Goal: Information Seeking & Learning: Learn about a topic

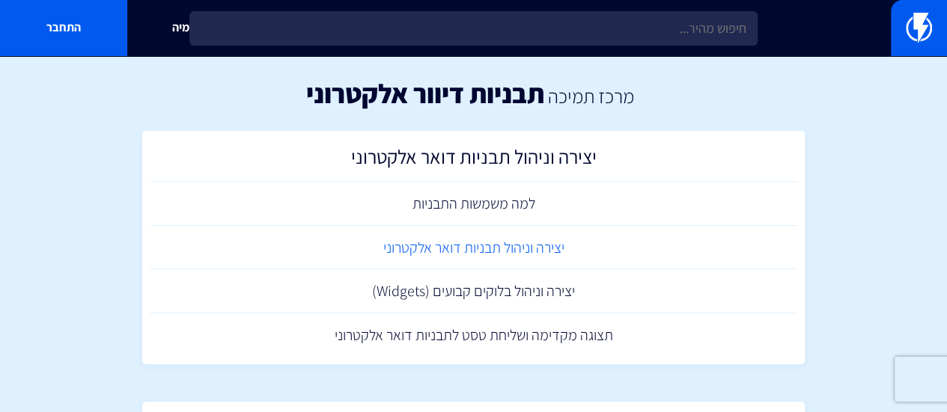
click at [502, 254] on link "יצירה וניהול תבניות דואר אלקטרוני" at bounding box center [474, 248] width 648 height 44
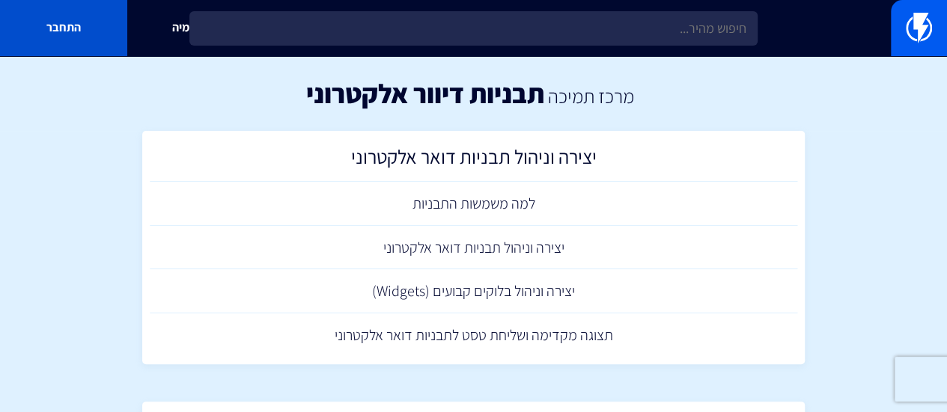
click at [67, 31] on link "התחבר" at bounding box center [63, 28] width 127 height 56
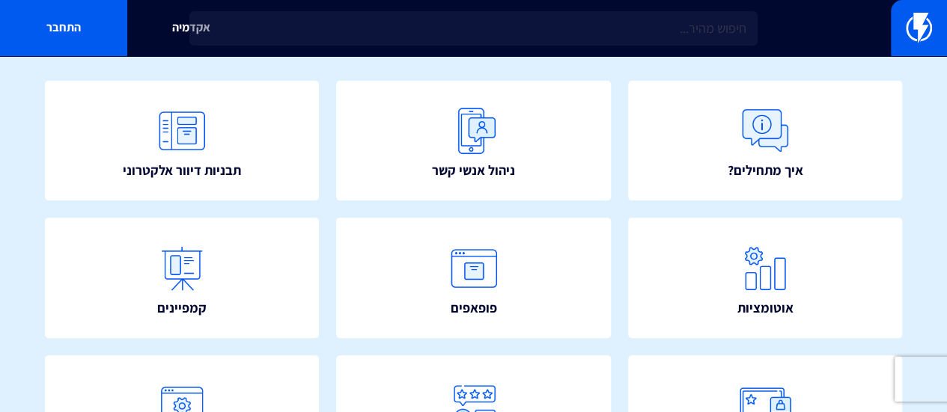
scroll to position [150, 0]
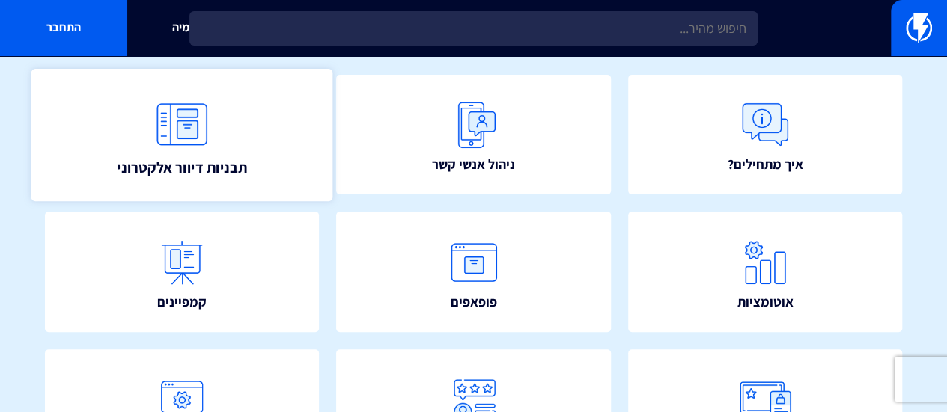
click at [259, 165] on link "תבניות דיוור אלקטרוני" at bounding box center [182, 135] width 302 height 132
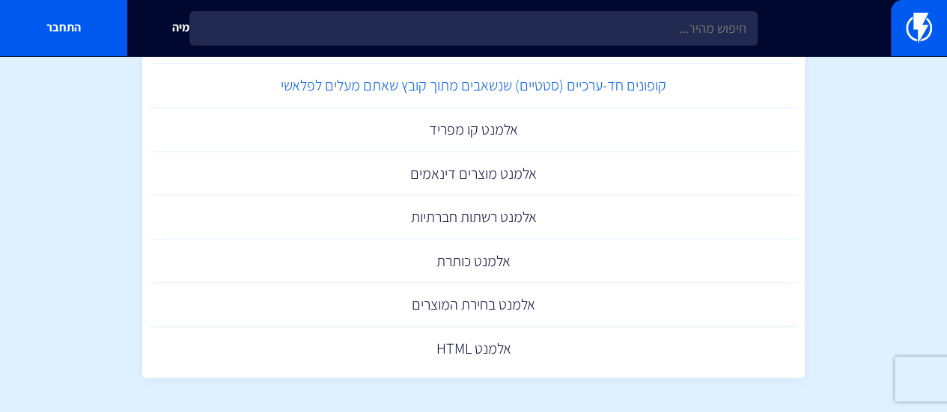
scroll to position [674, 0]
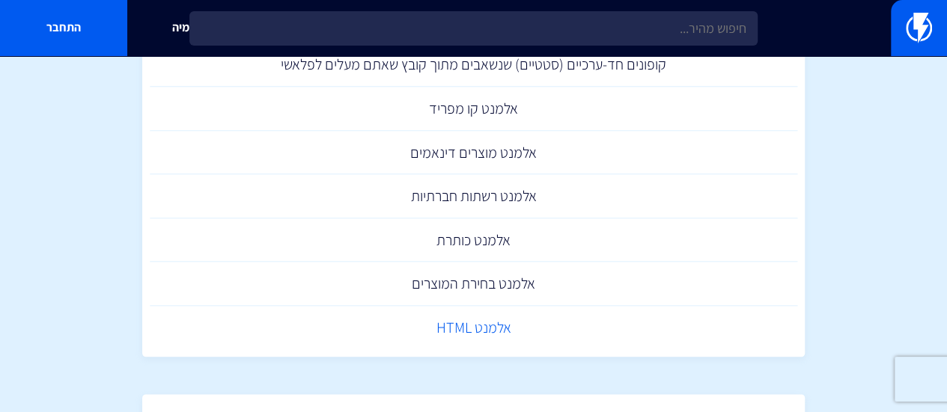
click at [503, 327] on link "אלמנט HTML" at bounding box center [474, 328] width 648 height 44
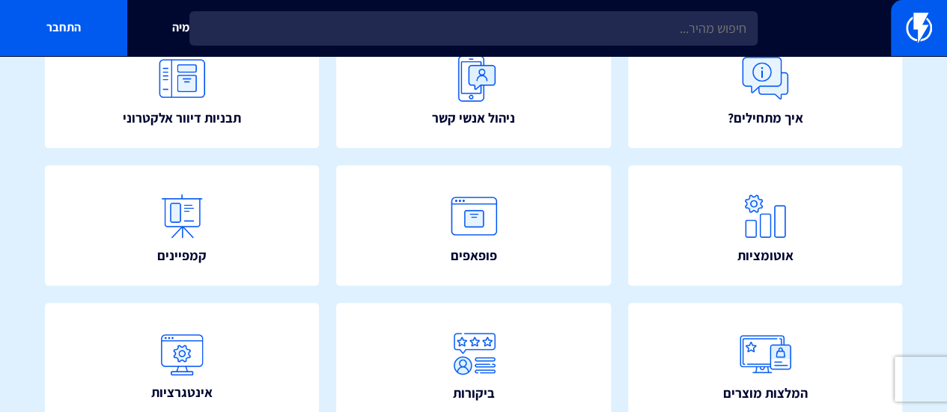
scroll to position [182, 0]
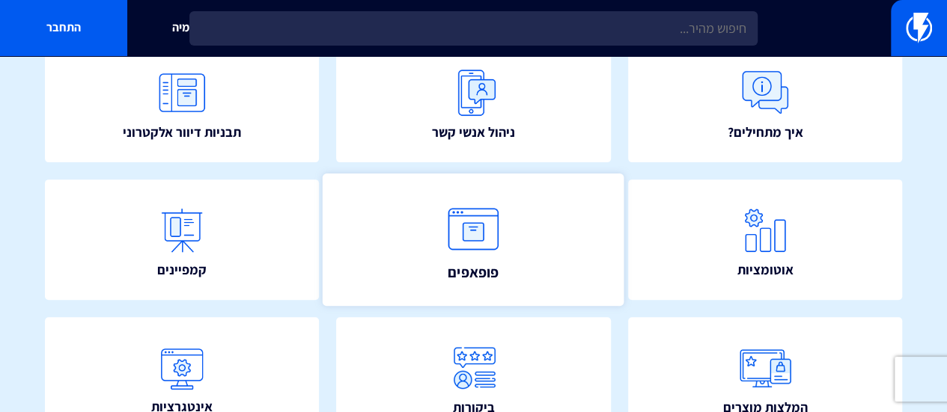
click at [479, 234] on img at bounding box center [474, 230] width 66 height 66
click at [557, 246] on link "פופאפים" at bounding box center [474, 240] width 302 height 132
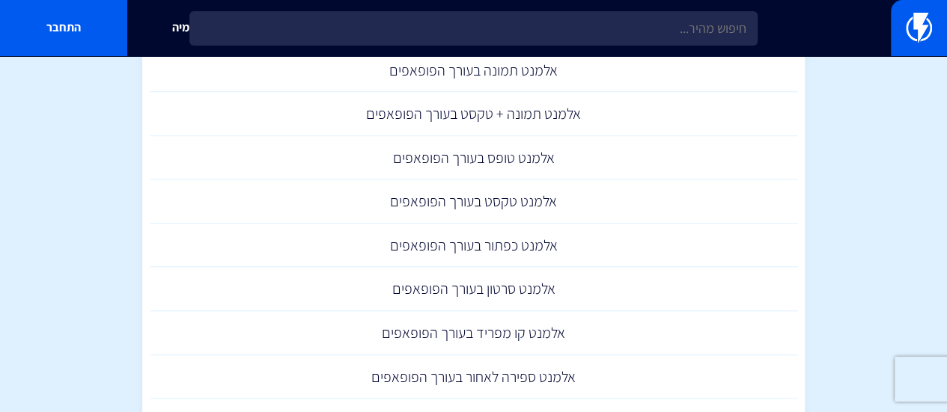
scroll to position [524, 0]
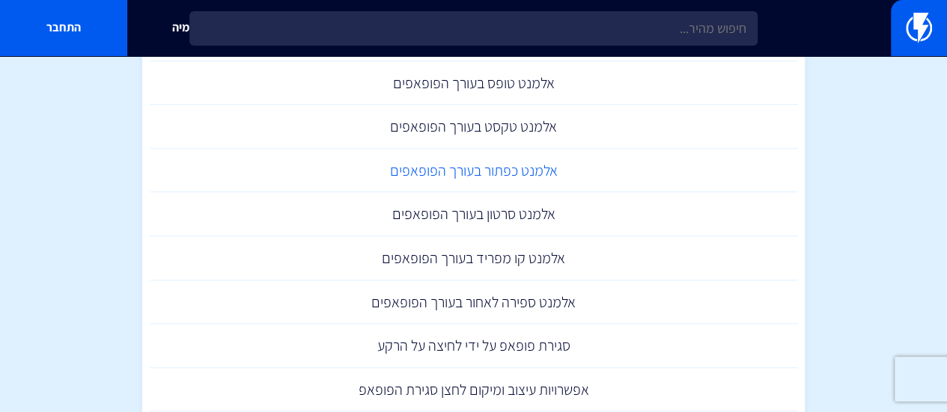
click at [469, 174] on link "אלמנט כפתור בעורך הפופאפים" at bounding box center [474, 171] width 648 height 44
